Goal: Information Seeking & Learning: Learn about a topic

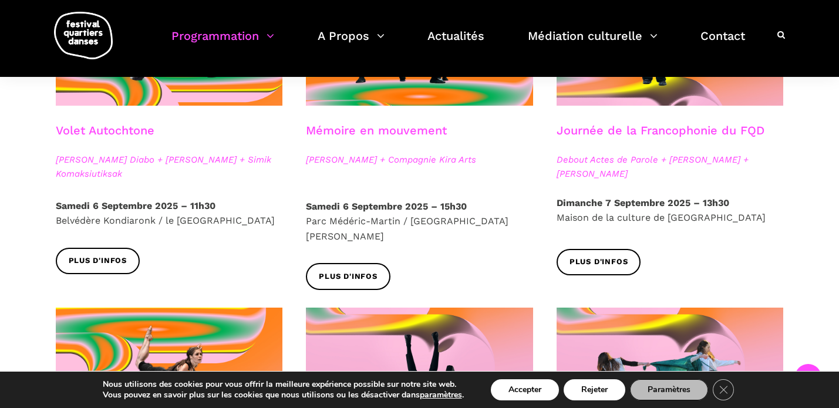
scroll to position [754, 0]
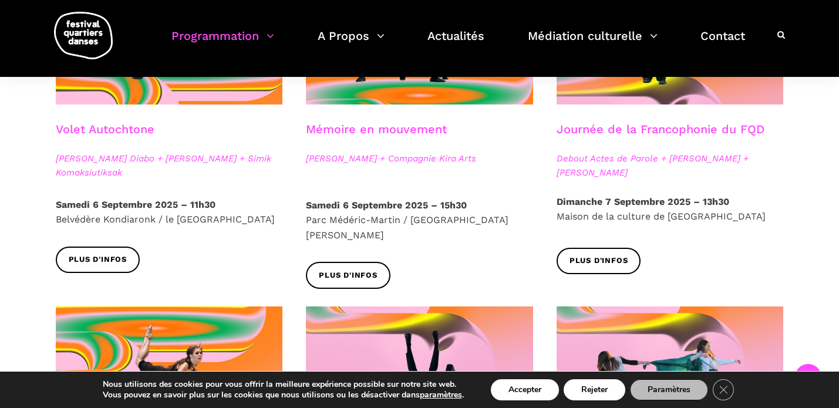
click at [371, 129] on link "Mémoire en mouvement" at bounding box center [376, 129] width 141 height 14
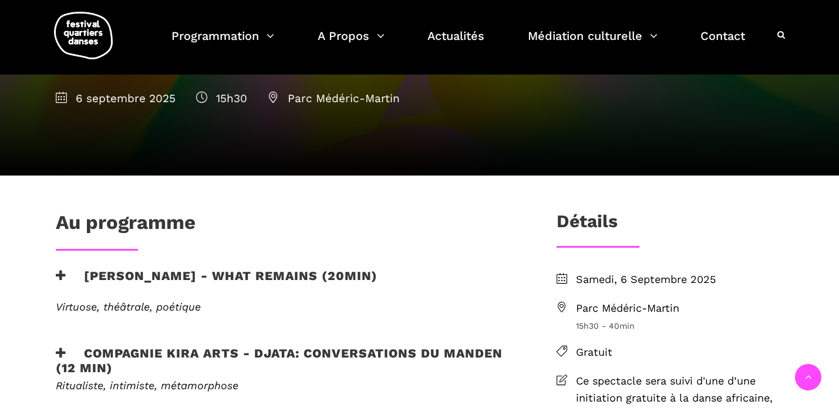
scroll to position [293, 0]
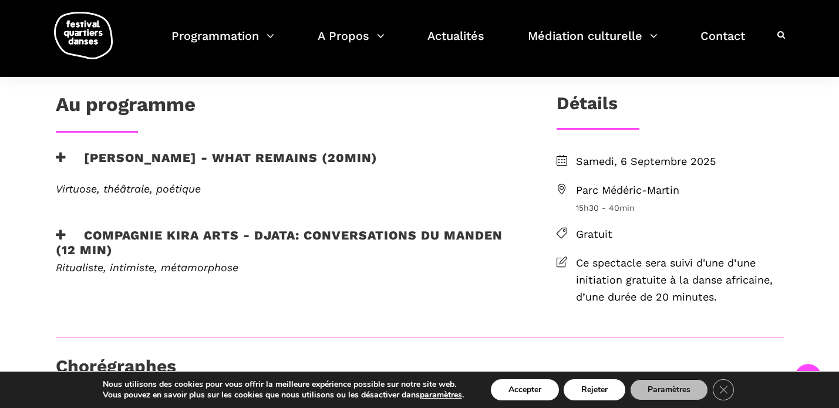
click at [324, 160] on h3 "Charles Brecard - What remains (20min)" at bounding box center [217, 164] width 322 height 29
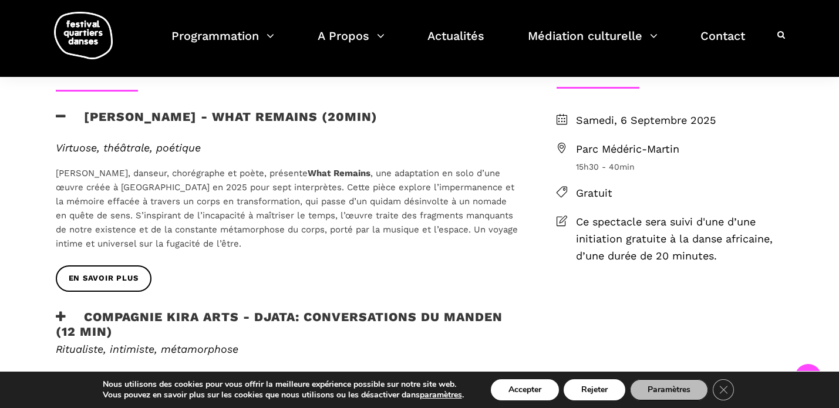
scroll to position [335, 0]
drag, startPoint x: 356, startPoint y: 200, endPoint x: 322, endPoint y: 200, distance: 34.1
click at [322, 200] on span "[PERSON_NAME], danseur, chorégraphe et poète, présente What Remains , une adapt…" at bounding box center [287, 207] width 462 height 81
click at [341, 233] on span "[PERSON_NAME], danseur, chorégraphe et poète, présente What Remains , une adapt…" at bounding box center [287, 207] width 462 height 81
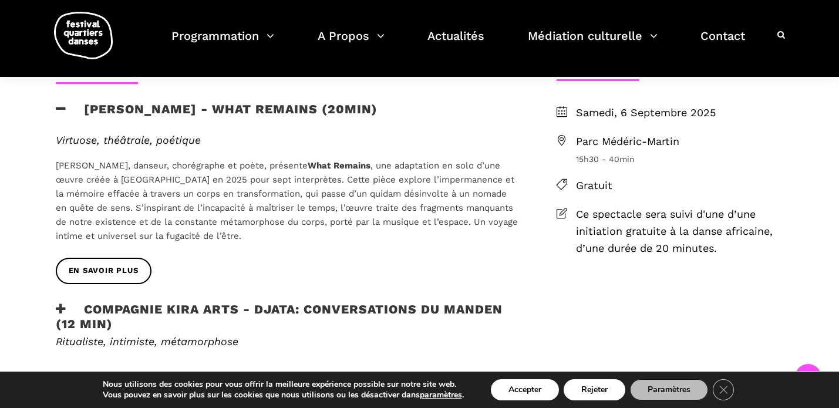
scroll to position [344, 0]
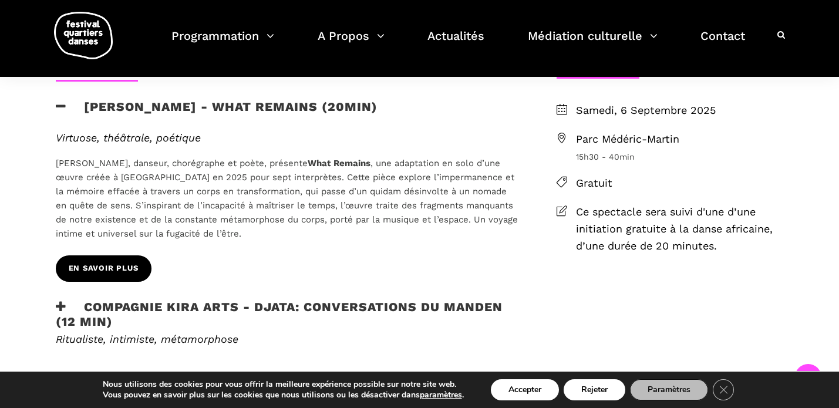
click at [107, 262] on span "En savoir plus" at bounding box center [104, 268] width 70 height 12
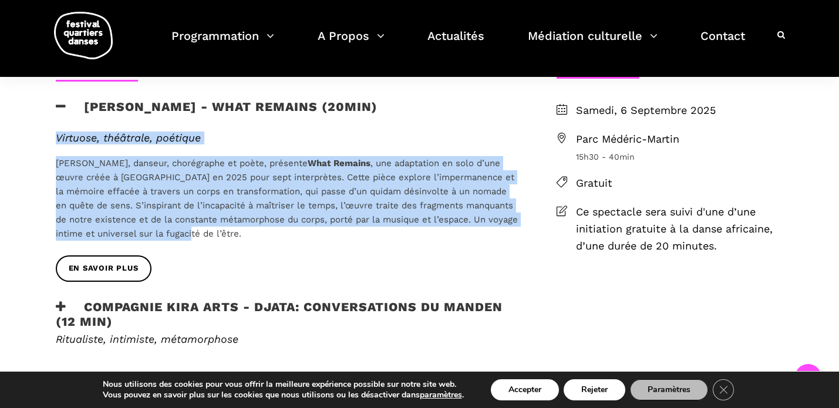
drag, startPoint x: 244, startPoint y: 238, endPoint x: 50, endPoint y: 134, distance: 220.4
click at [50, 134] on div "Virtuose, théâtrale, poétique Charles Brecard, danseur, chorégraphe et poète, p…" at bounding box center [287, 194] width 486 height 124
copy div "Virtuose, théâtrale, poétique Charles Brecard, danseur, chorégraphe et poète, p…"
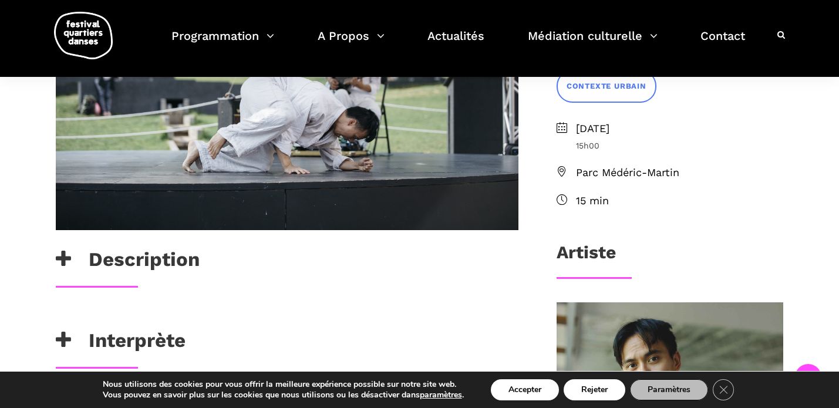
click at [107, 262] on h3 "Description" at bounding box center [128, 262] width 144 height 29
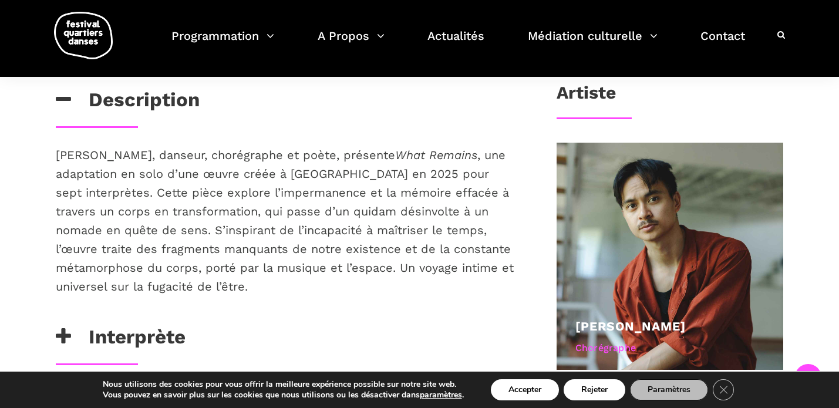
scroll to position [505, 0]
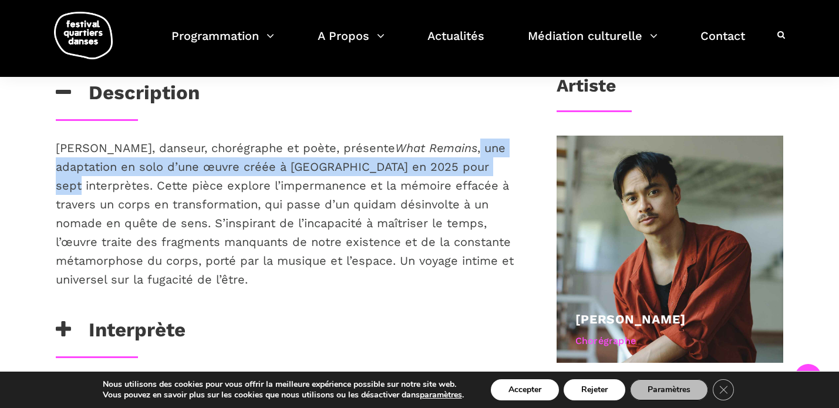
drag, startPoint x: 479, startPoint y: 147, endPoint x: 506, endPoint y: 169, distance: 35.1
click at [506, 169] on p "[PERSON_NAME], danseur, chorégraphe et poète, présente What Remains , une adapt…" at bounding box center [287, 214] width 463 height 150
copy span "une adaptation en solo d’une œuvre créée à [GEOGRAPHIC_DATA] en 2025 pour sept …"
